Goal: Task Accomplishment & Management: Manage account settings

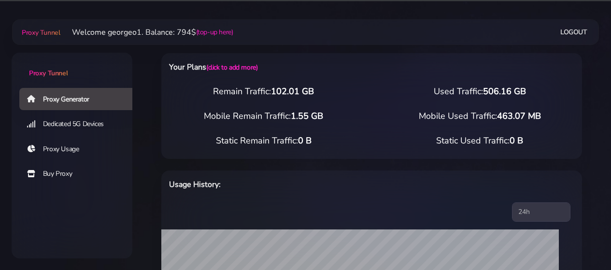
select select "US"
type input "georgeo1"
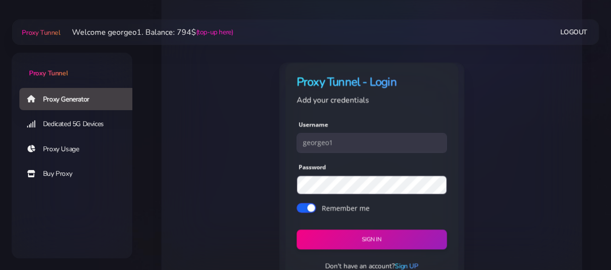
scroll to position [714, 0]
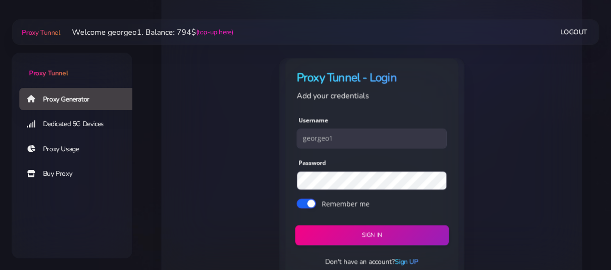
click at [360, 236] on button "Sign in" at bounding box center [371, 235] width 153 height 20
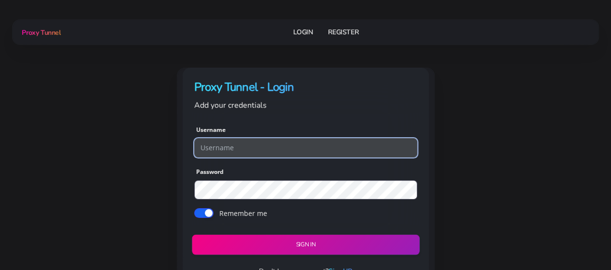
type input "georgeo1"
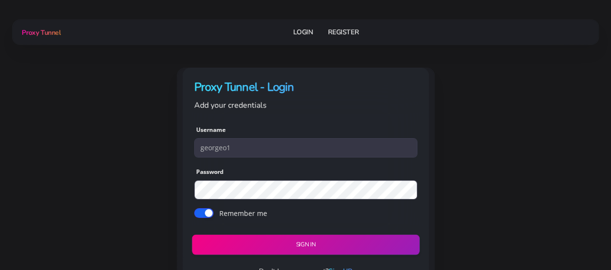
click at [309, 243] on button "Sign in" at bounding box center [305, 244] width 227 height 20
